Goal: Book appointment/travel/reservation

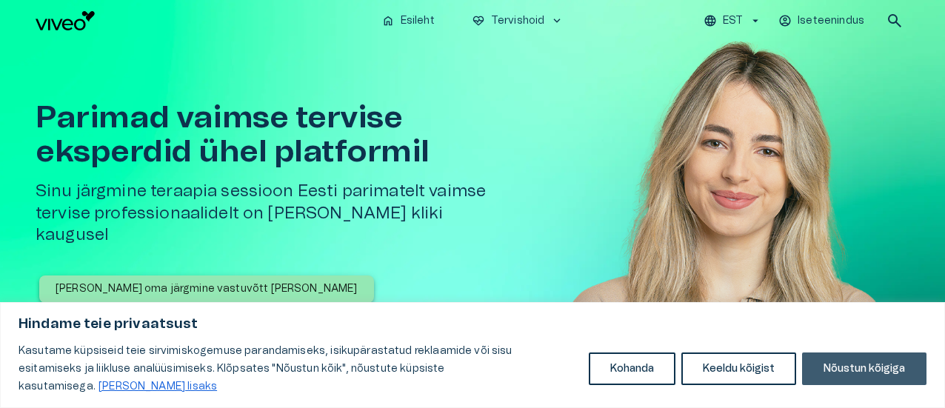
click at [826, 366] on button "Nõustun kõigiga" at bounding box center [864, 369] width 124 height 33
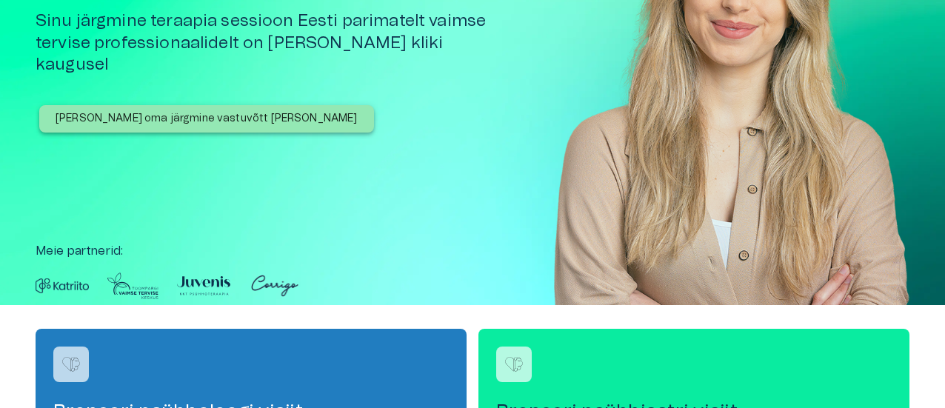
scroll to position [370, 0]
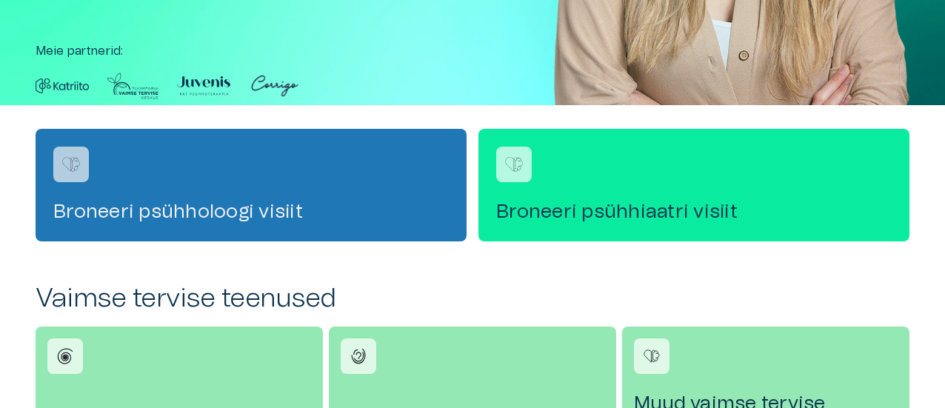
click at [358, 166] on div "Broneeri psühholoogi visiit" at bounding box center [251, 185] width 431 height 113
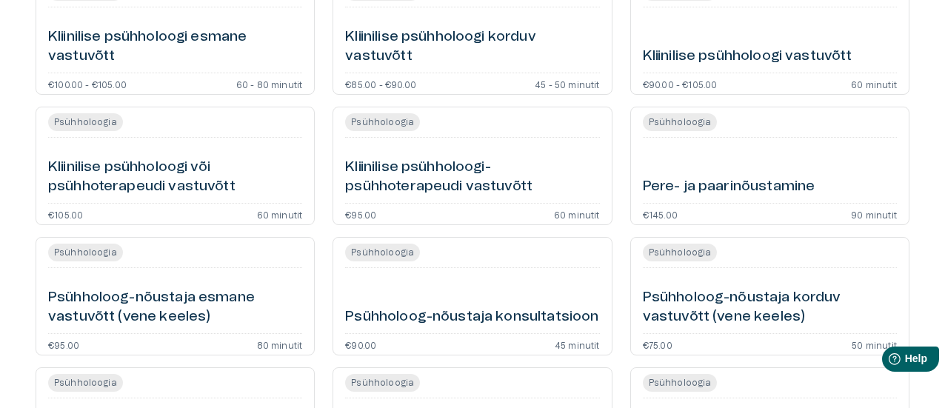
scroll to position [247, 0]
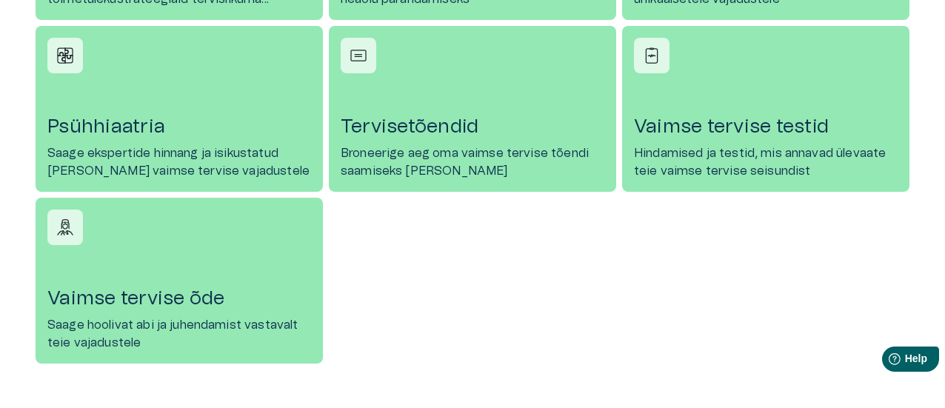
scroll to position [864, 0]
